Goal: Check status

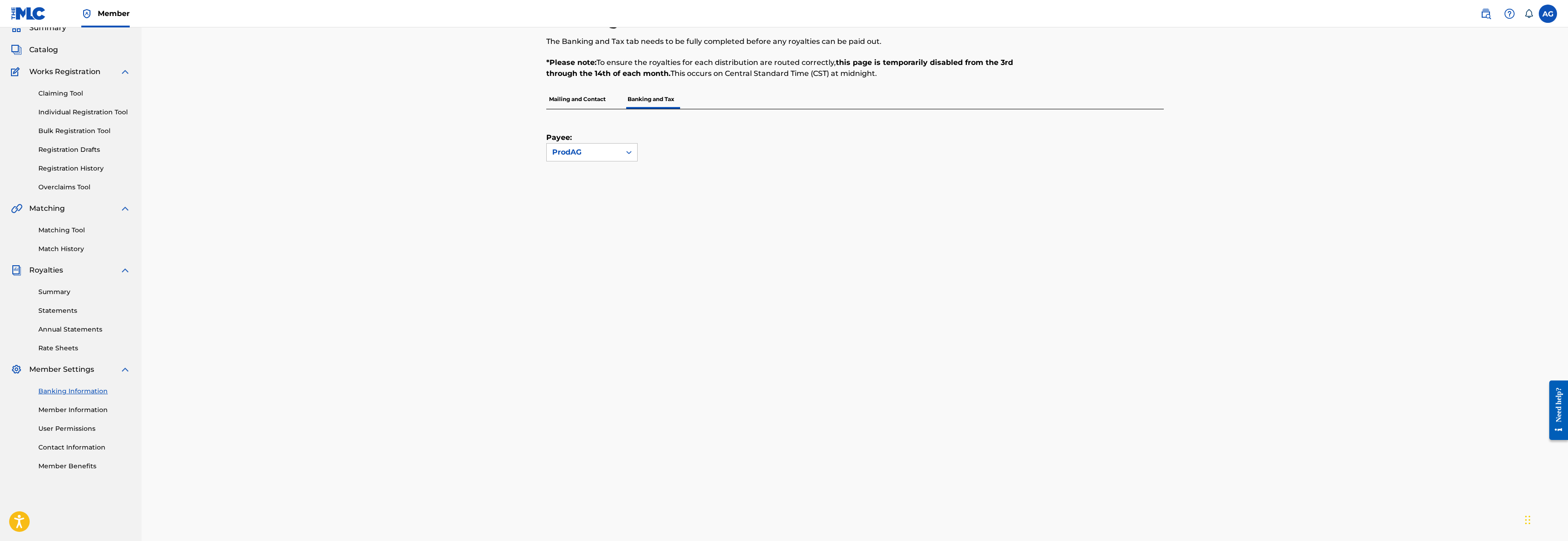
scroll to position [22, 0]
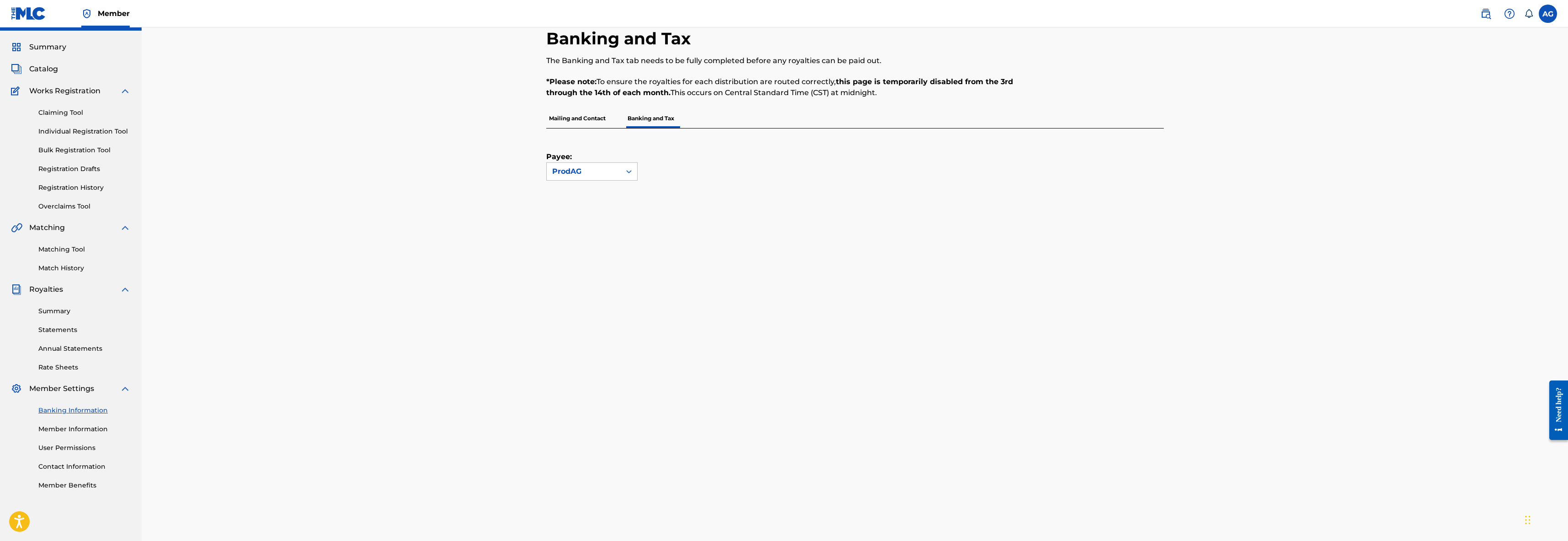
click at [57, 51] on span "Summary" at bounding box center [47, 47] width 37 height 11
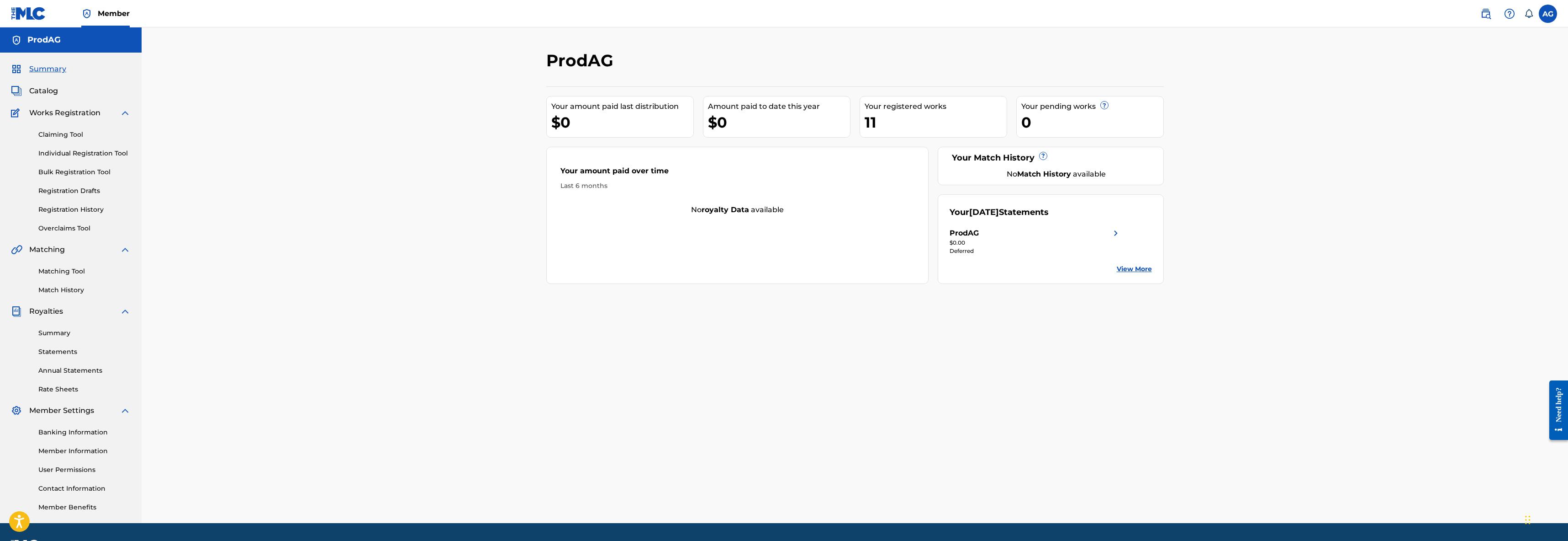
click at [960, 253] on div "Deferred" at bounding box center [1035, 251] width 172 height 9
